Goal: Transaction & Acquisition: Purchase product/service

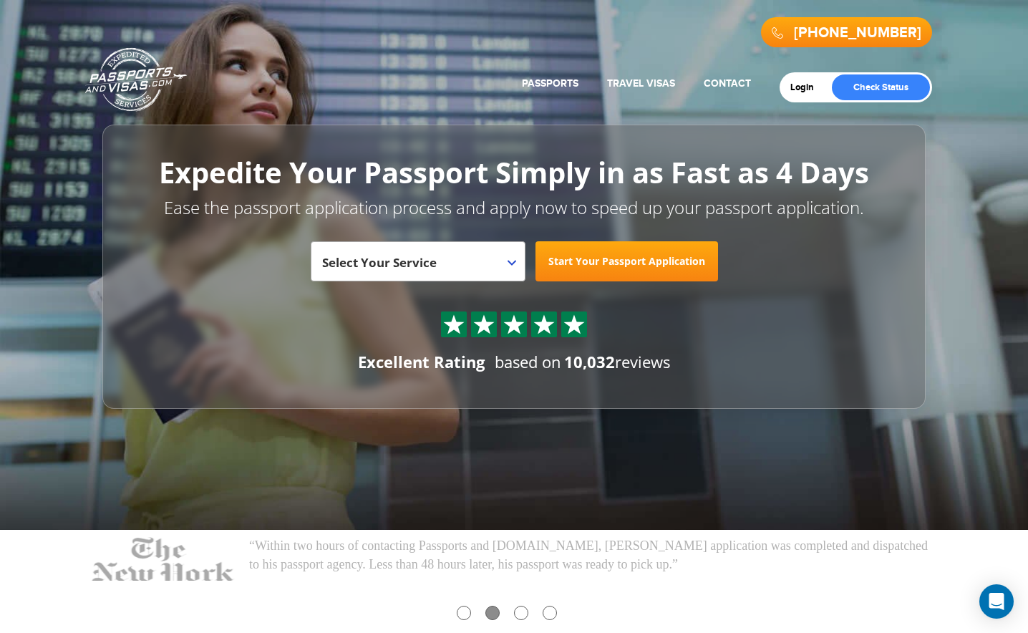
click at [621, 264] on link "Start Your Passport Application" at bounding box center [626, 261] width 183 height 40
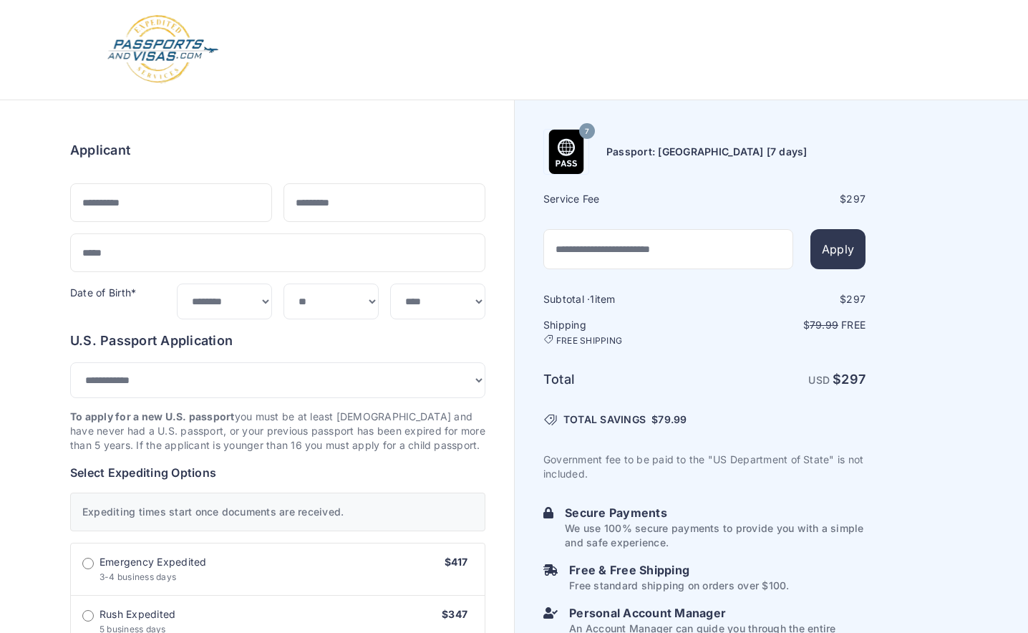
select select "***"
